Goal: Task Accomplishment & Management: Complete application form

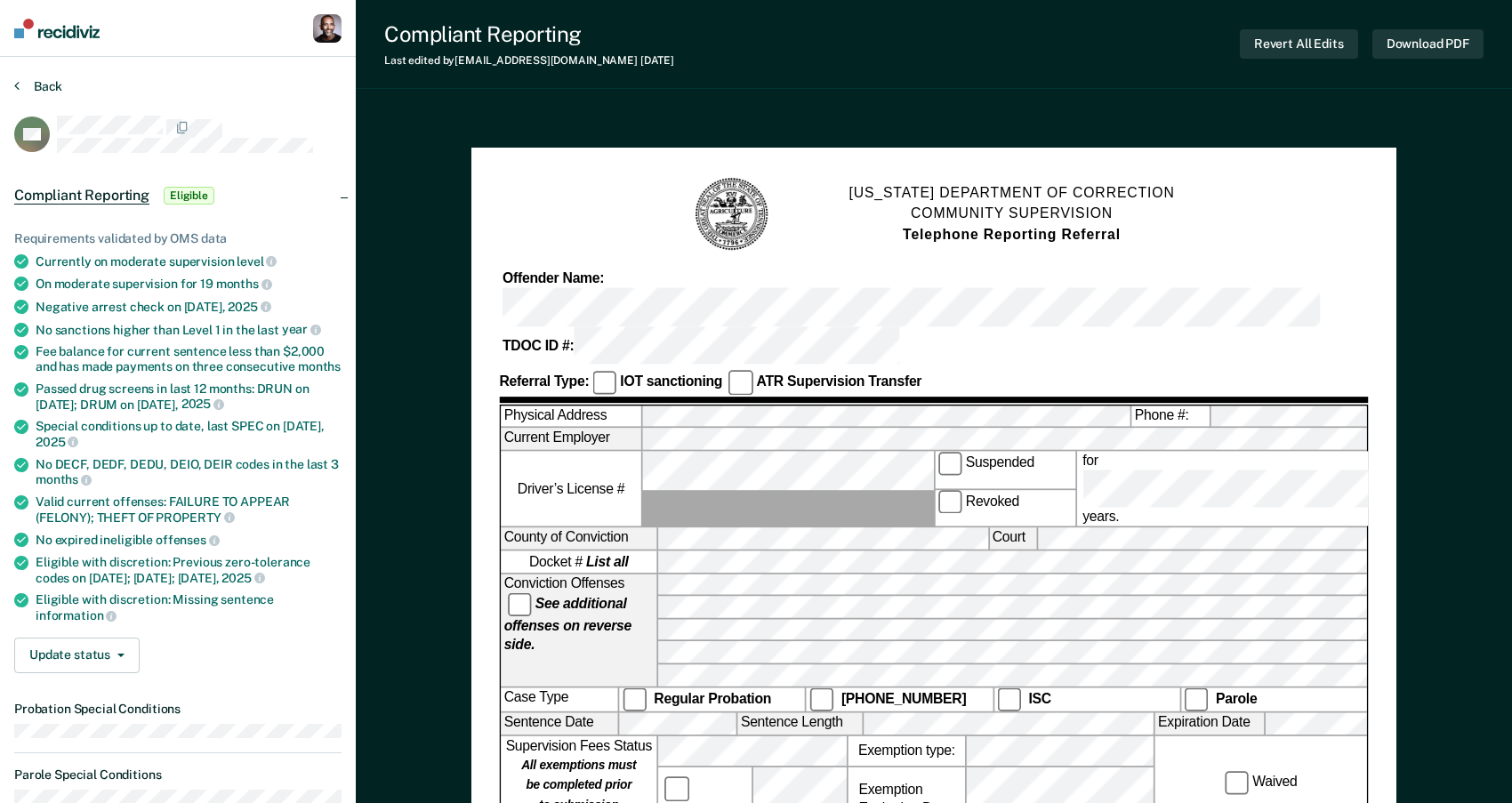
click at [53, 86] on button "Back" at bounding box center [38, 86] width 48 height 16
click at [44, 88] on button "Back" at bounding box center [38, 86] width 48 height 16
click at [25, 91] on button "Back" at bounding box center [38, 86] width 48 height 16
click at [31, 91] on button "Back" at bounding box center [38, 86] width 48 height 16
click at [68, 201] on span "Compliant Reporting" at bounding box center [82, 196] width 135 height 18
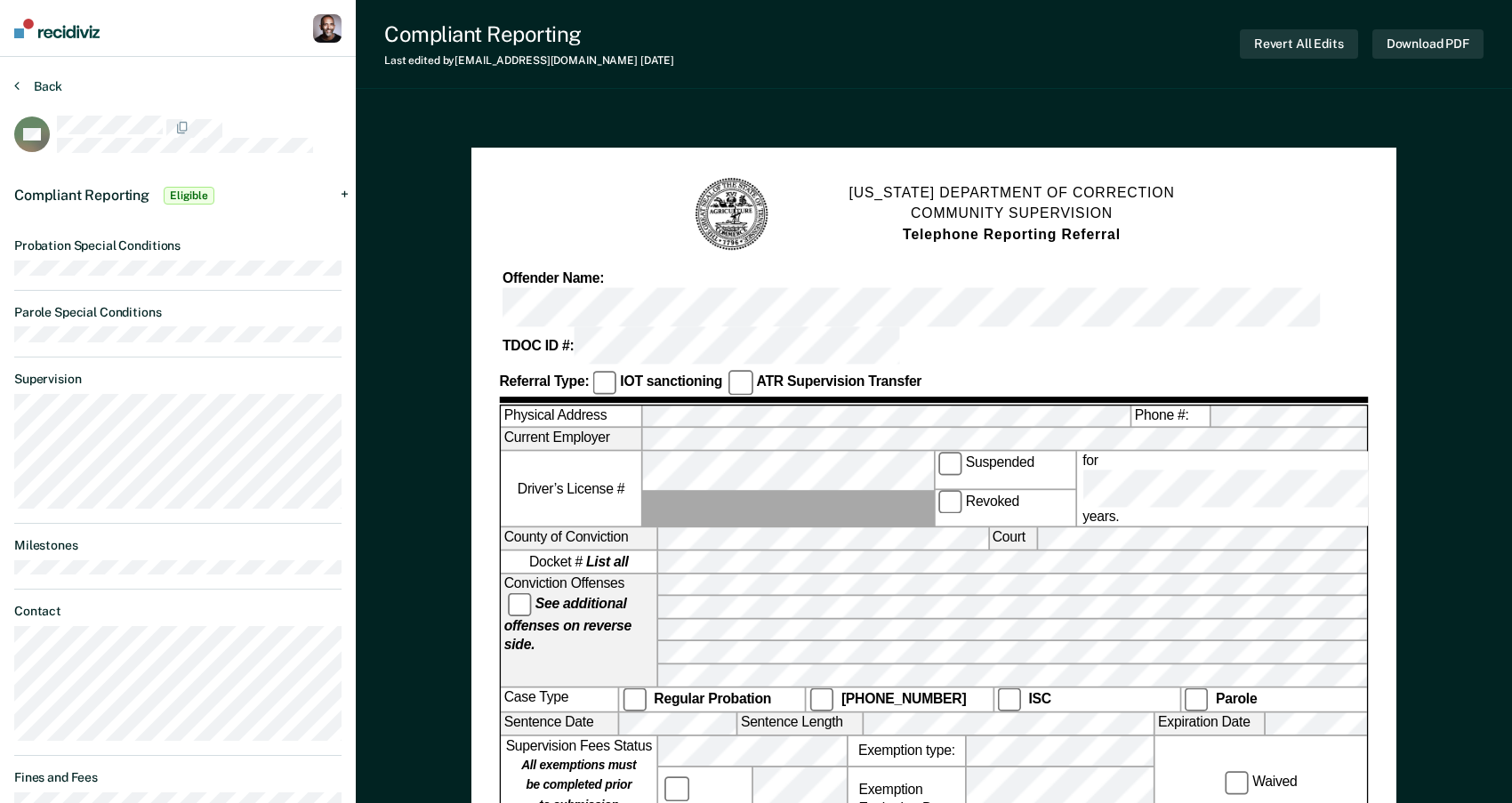
click at [37, 88] on button "Back" at bounding box center [38, 86] width 48 height 16
click at [45, 48] on nav "Profile How it works Go to Pathways Log Out" at bounding box center [178, 28] width 356 height 57
click at [47, 36] on img at bounding box center [57, 29] width 85 height 20
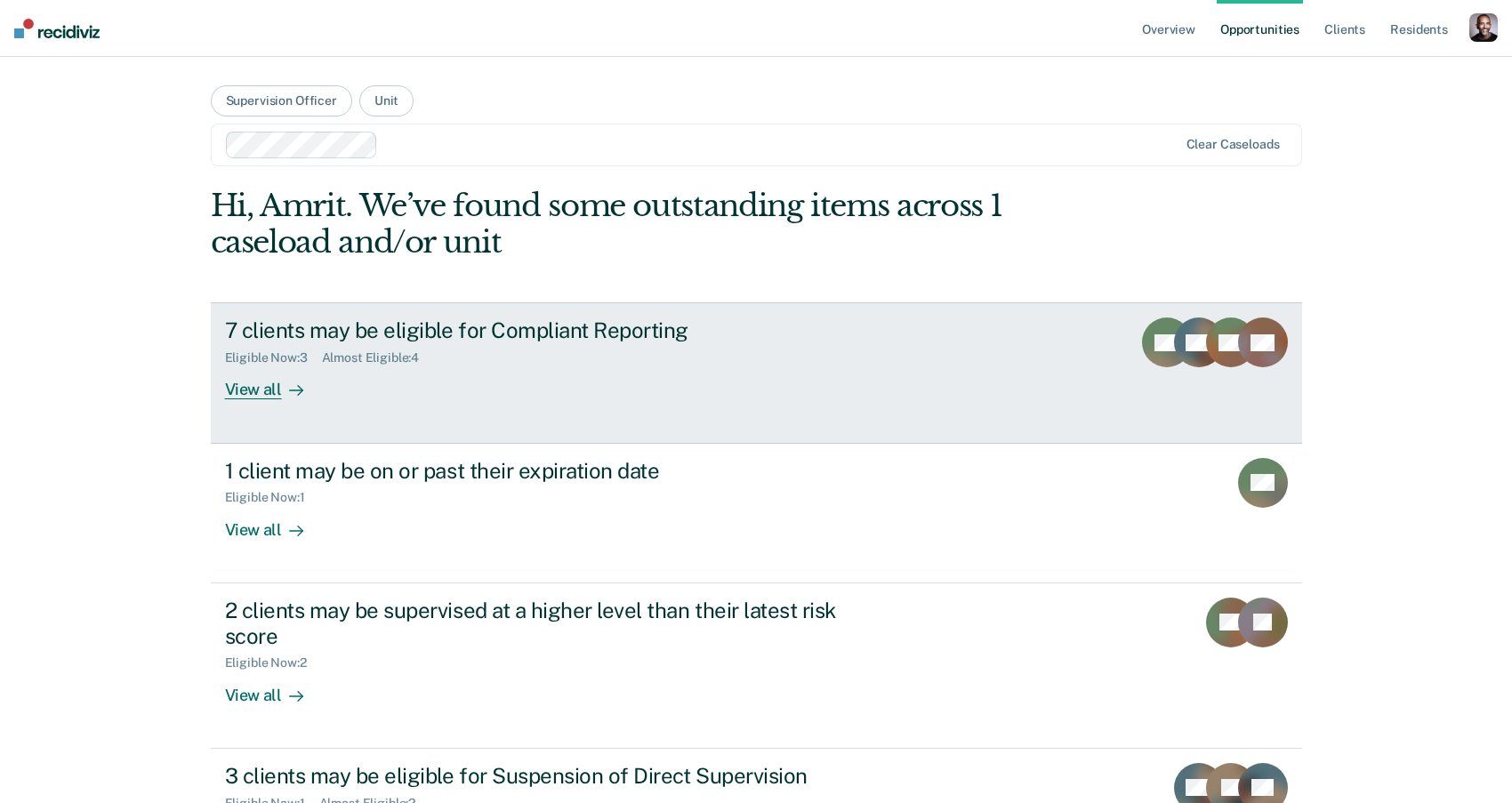
click at [278, 388] on div "View all" at bounding box center [275, 383] width 100 height 34
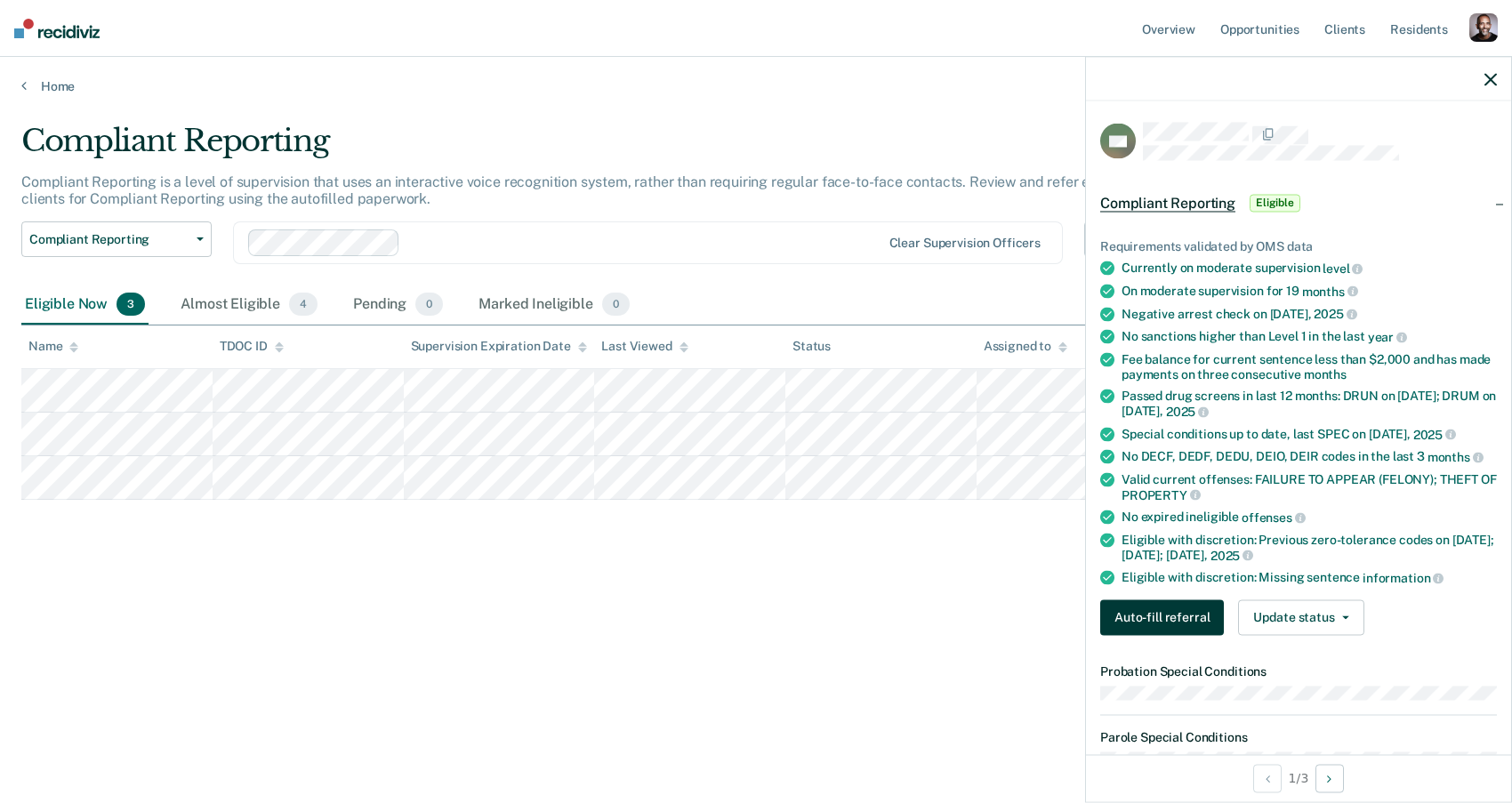
click at [1184, 611] on button "Auto-fill referral" at bounding box center [1162, 616] width 123 height 35
